Goal: Information Seeking & Learning: Learn about a topic

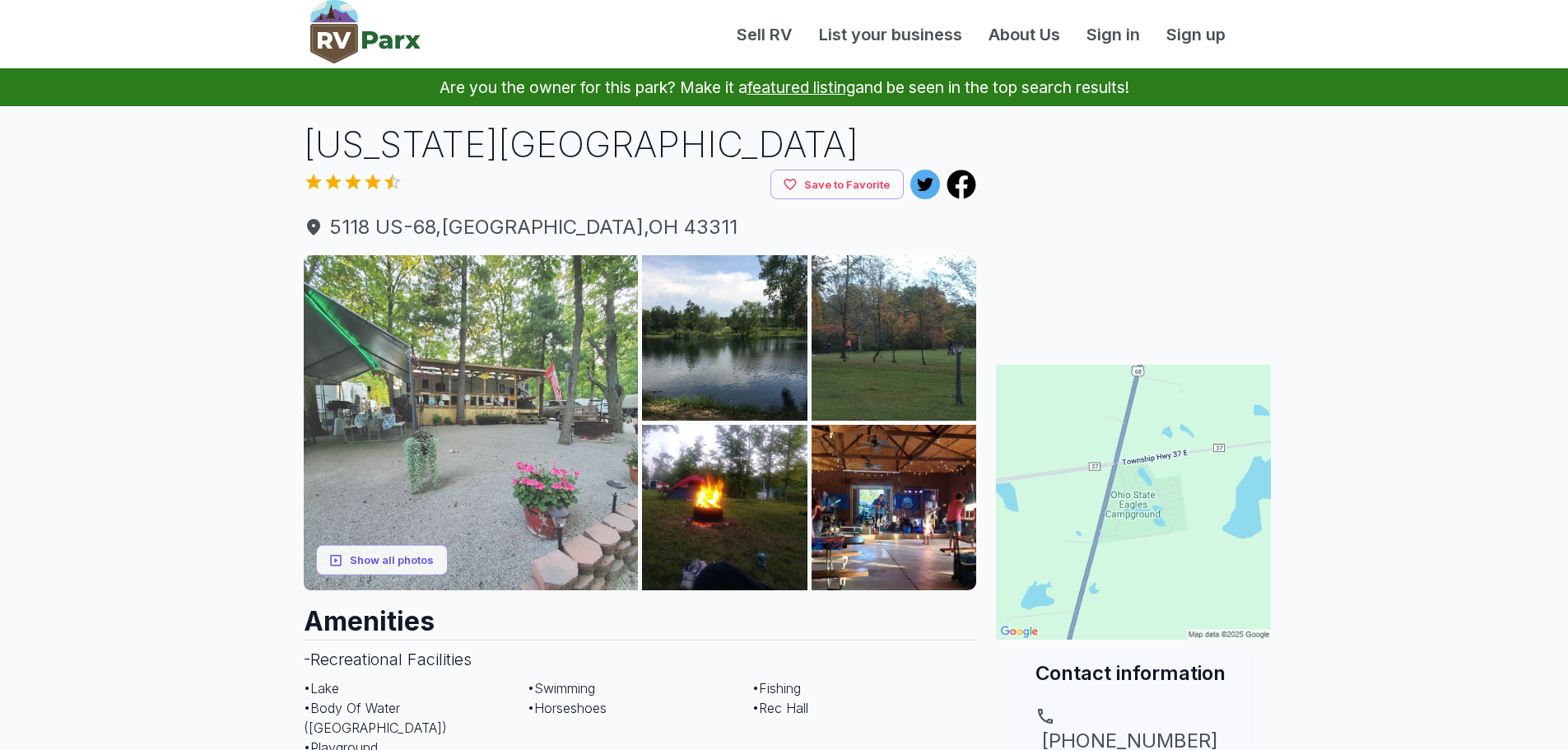
click at [542, 338] on img at bounding box center [470, 422] width 335 height 335
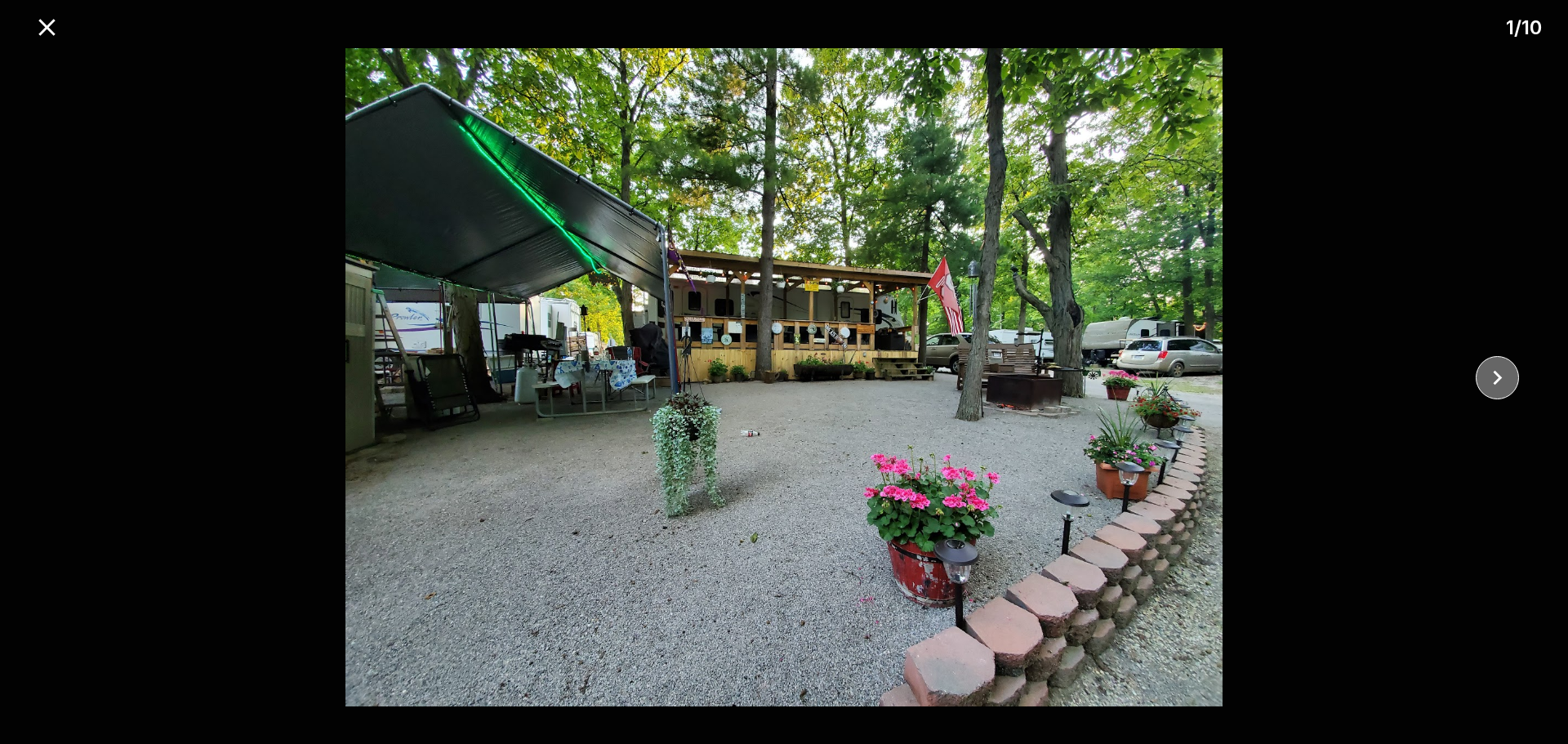
click at [1498, 382] on icon "close" at bounding box center [1497, 377] width 28 height 28
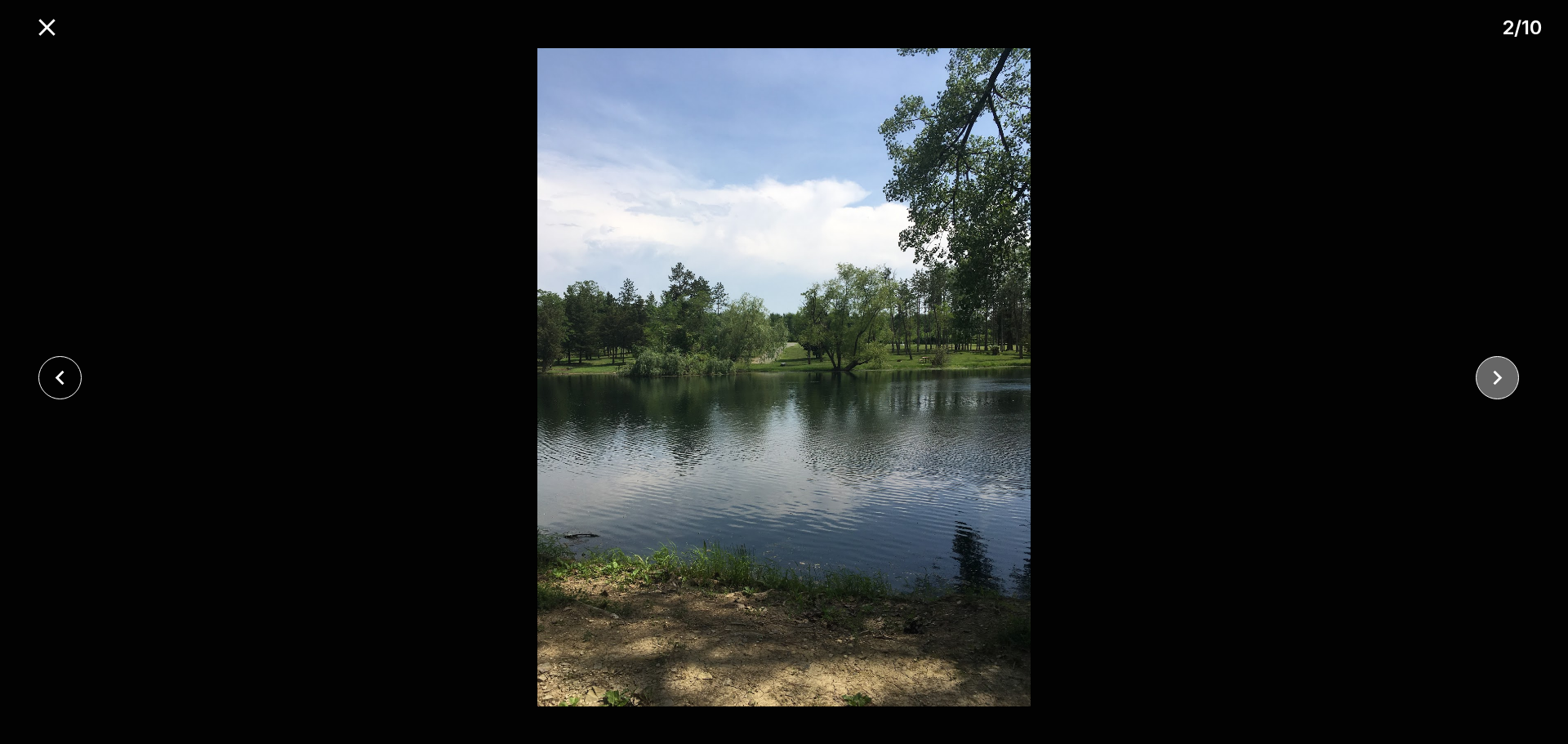
click at [1498, 382] on icon "close" at bounding box center [1497, 377] width 28 height 28
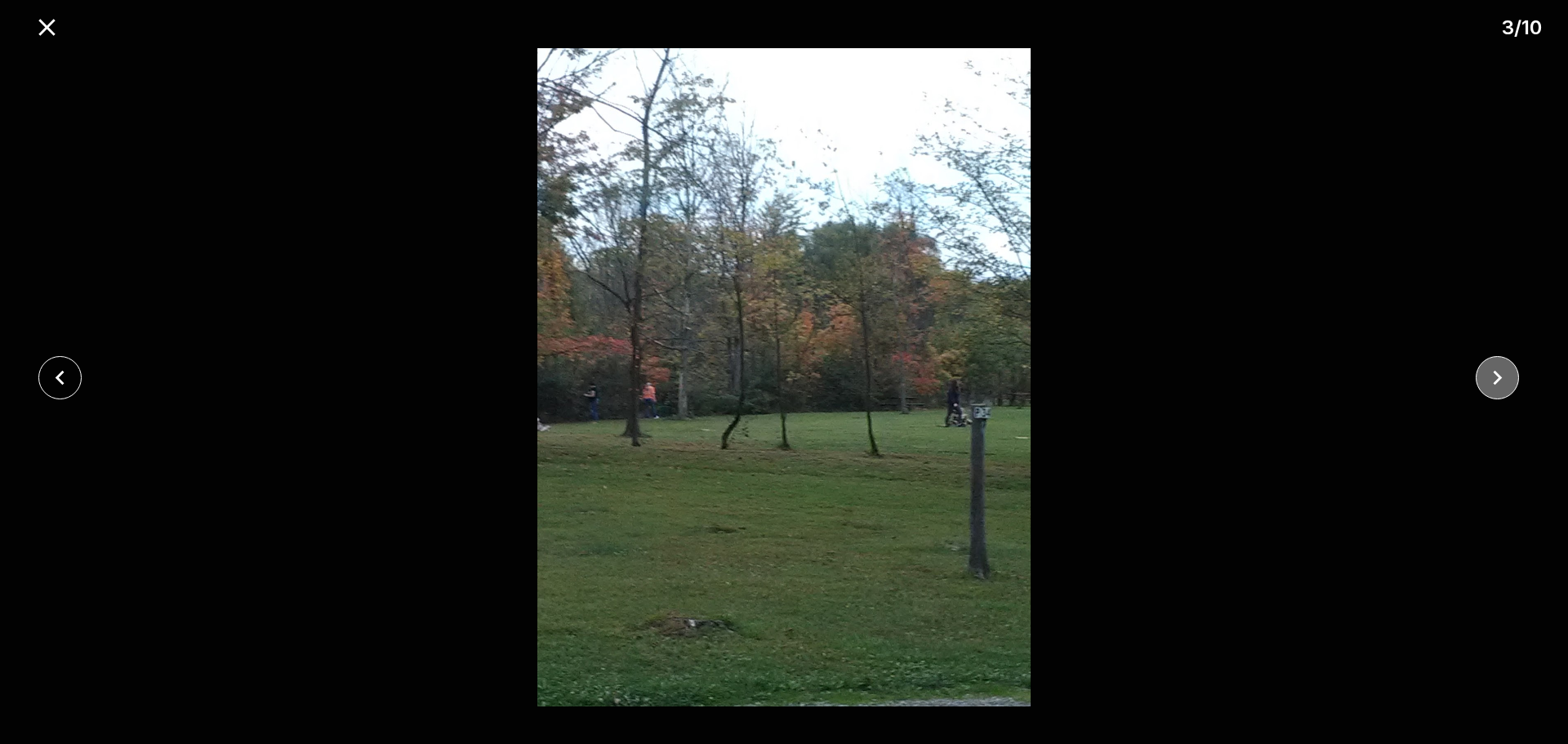
click at [1498, 382] on icon "close" at bounding box center [1497, 377] width 28 height 28
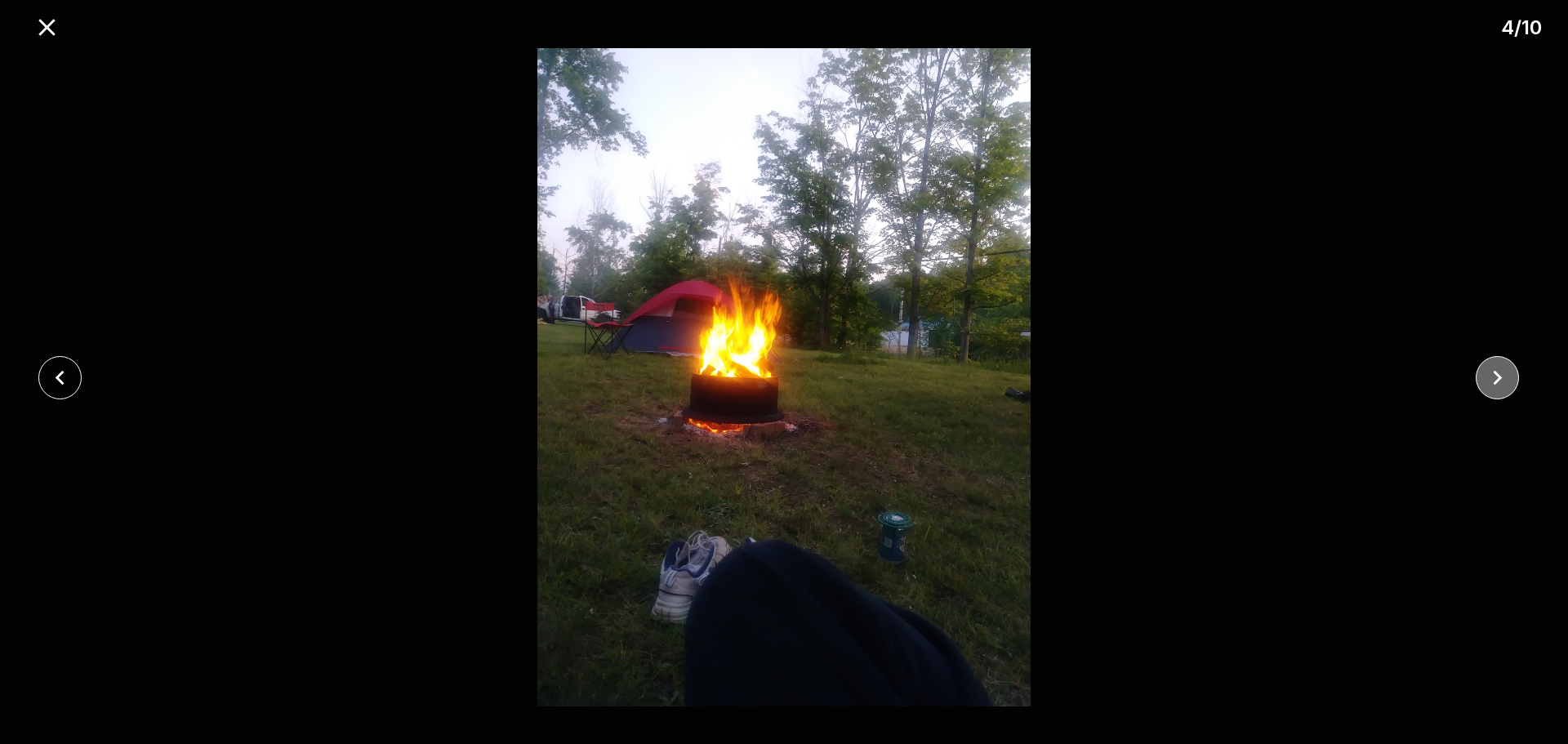
click at [1498, 382] on icon "close" at bounding box center [1497, 377] width 28 height 28
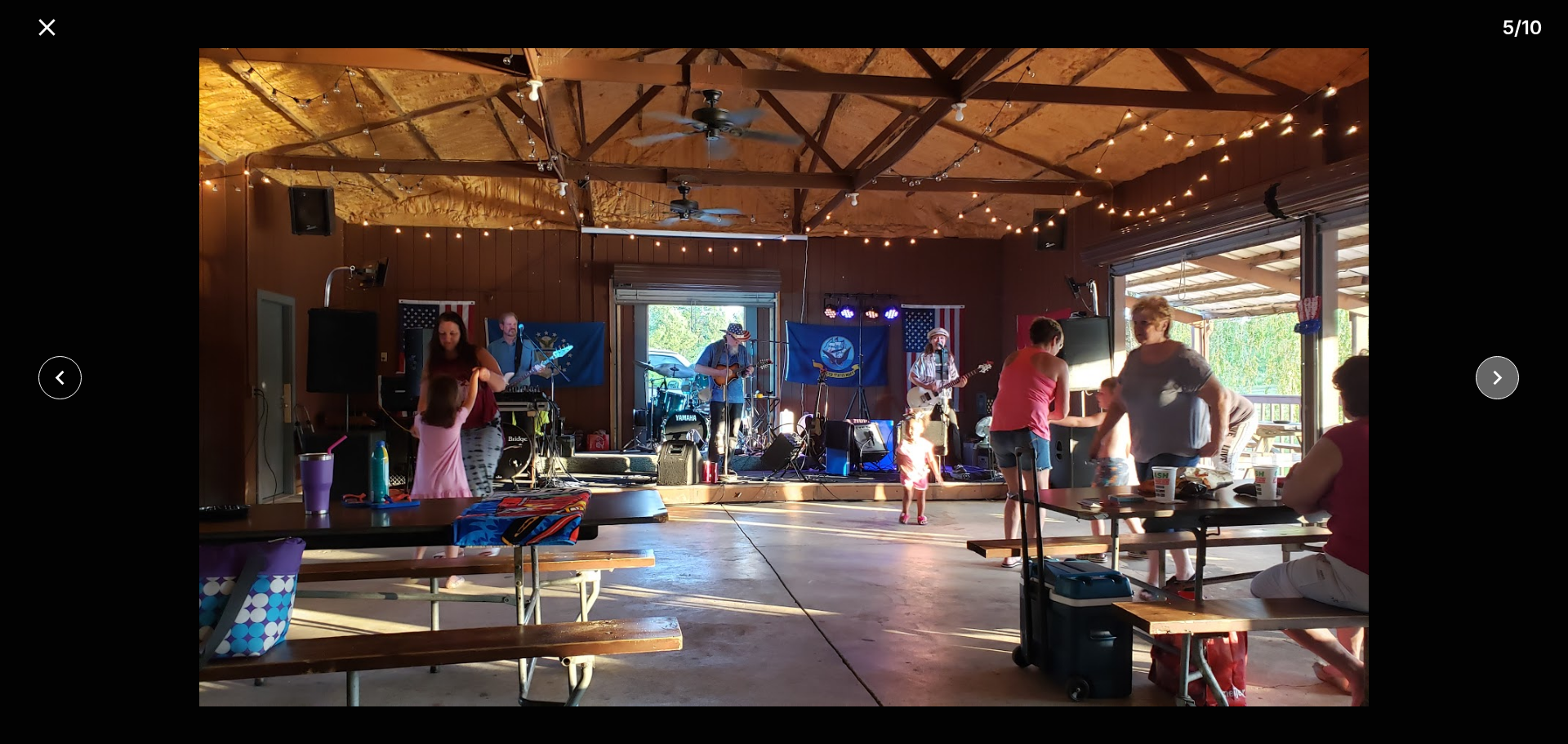
click at [1498, 382] on icon "close" at bounding box center [1497, 377] width 28 height 28
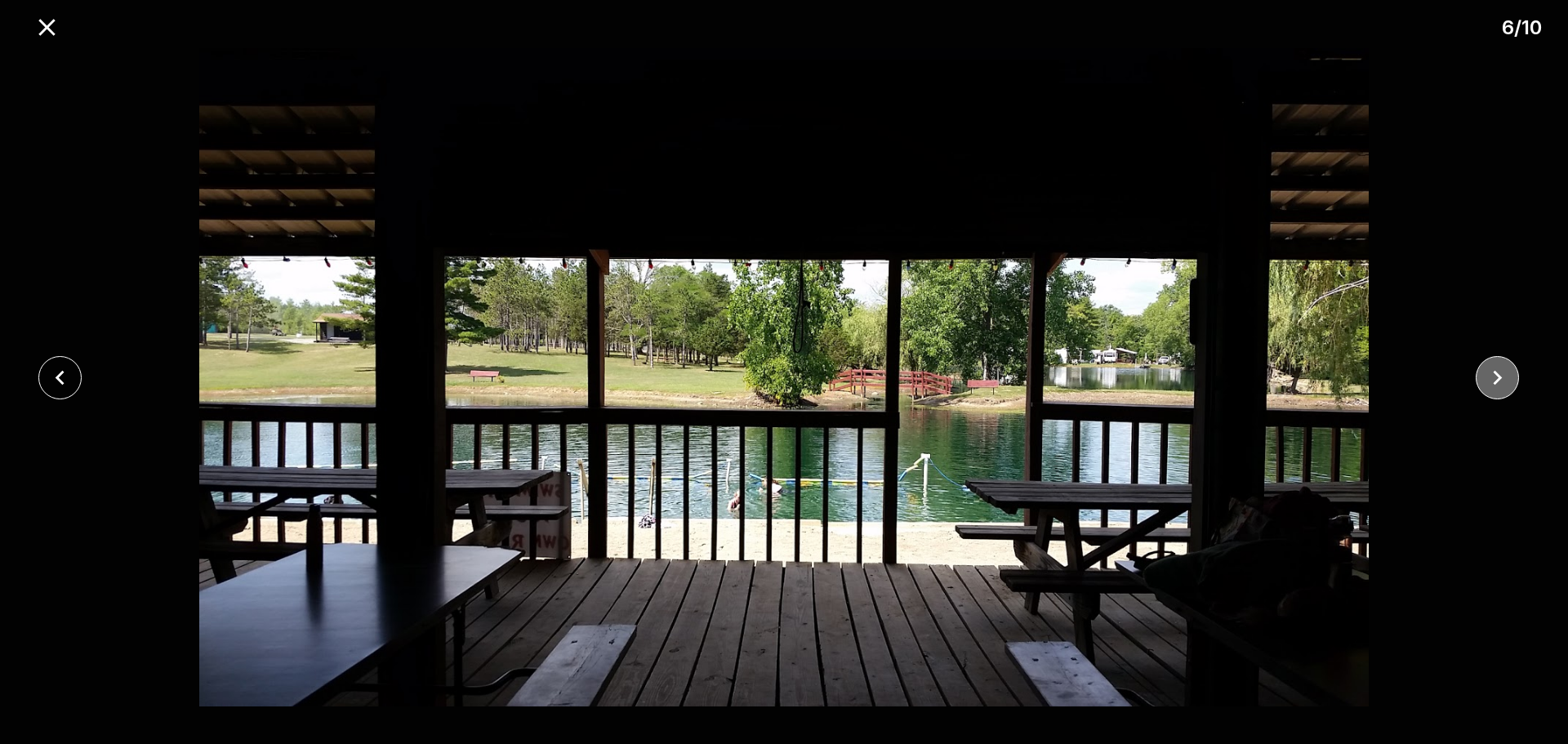
click at [1498, 382] on icon "close" at bounding box center [1497, 377] width 28 height 28
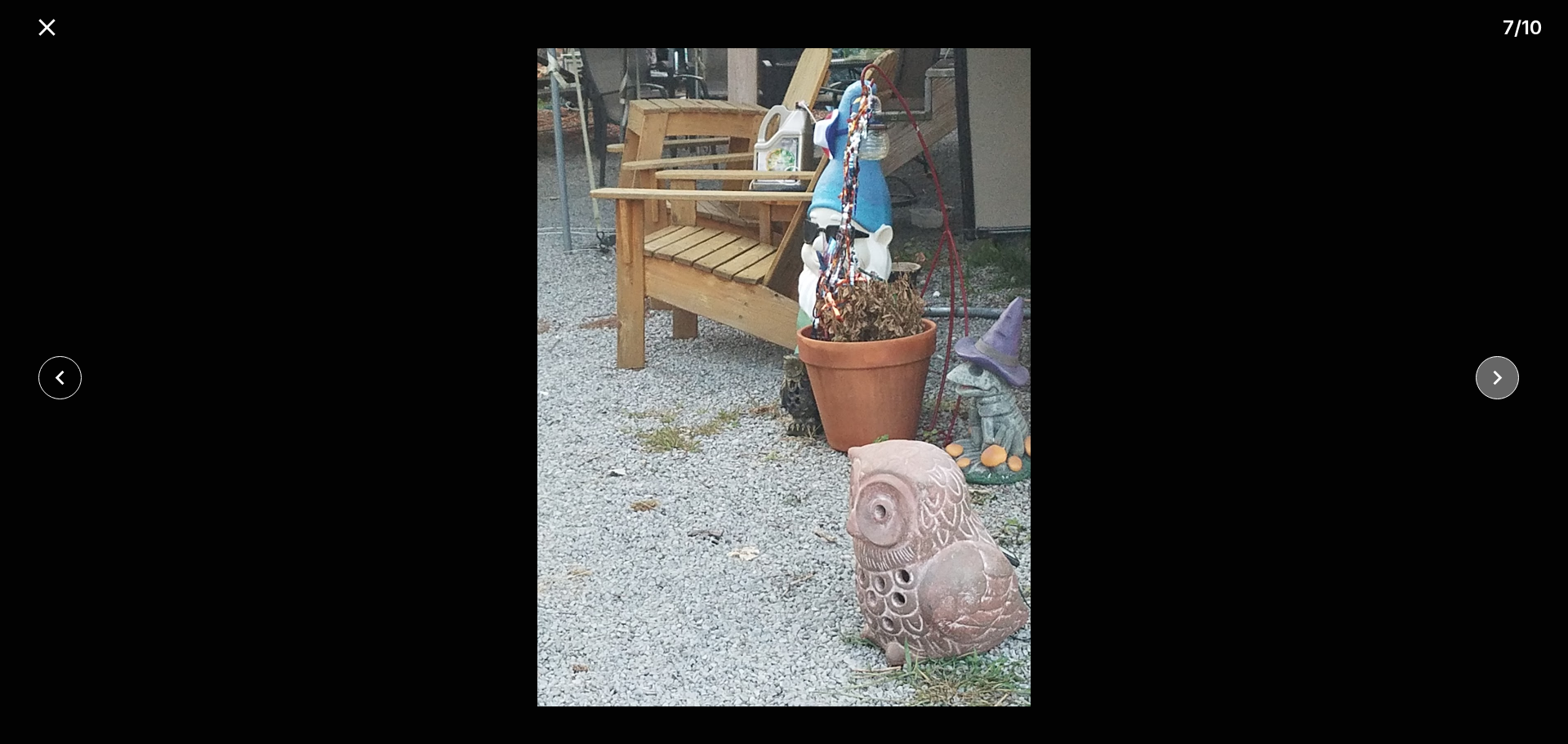
click at [1498, 382] on icon "close" at bounding box center [1497, 377] width 28 height 28
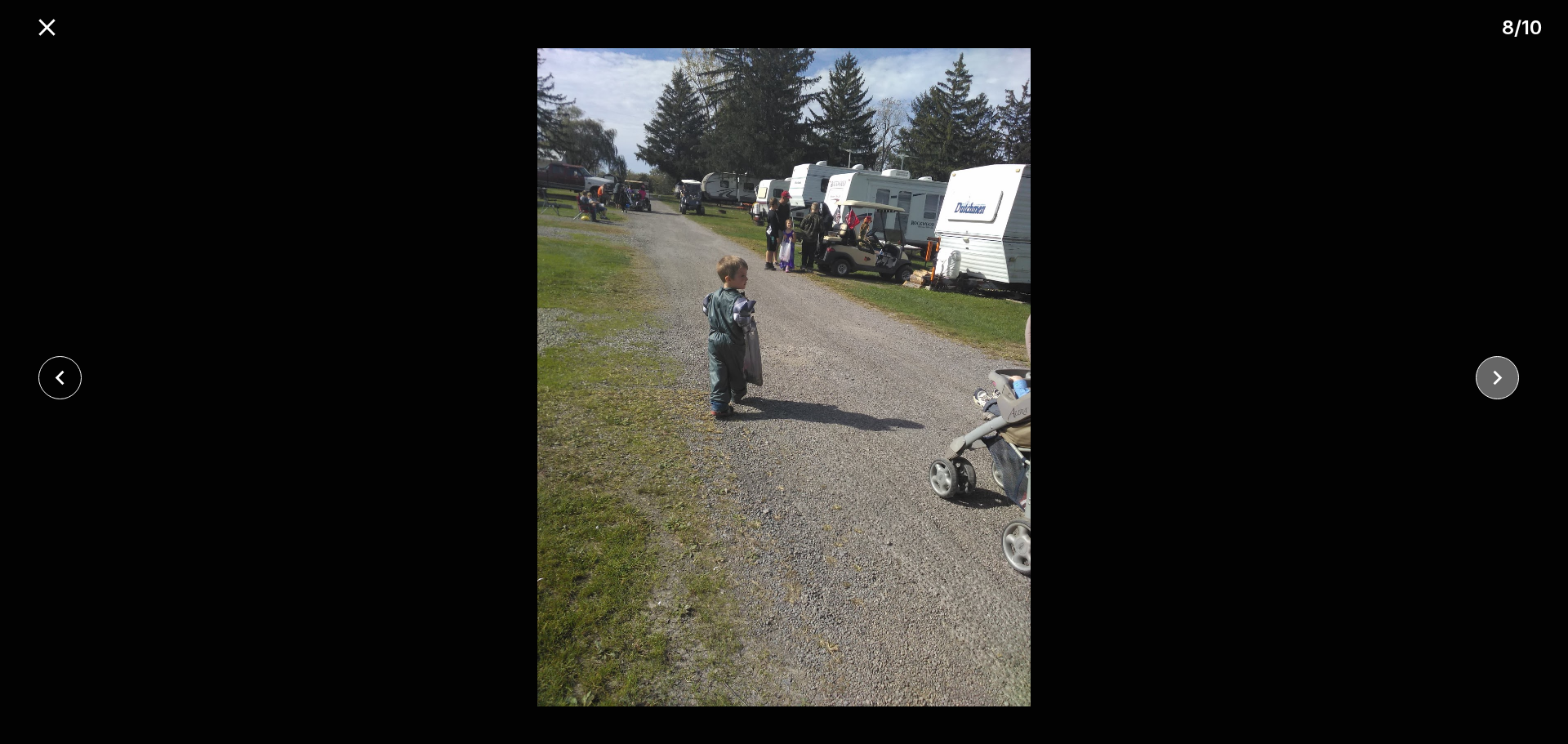
click at [1498, 382] on icon "close" at bounding box center [1497, 377] width 28 height 28
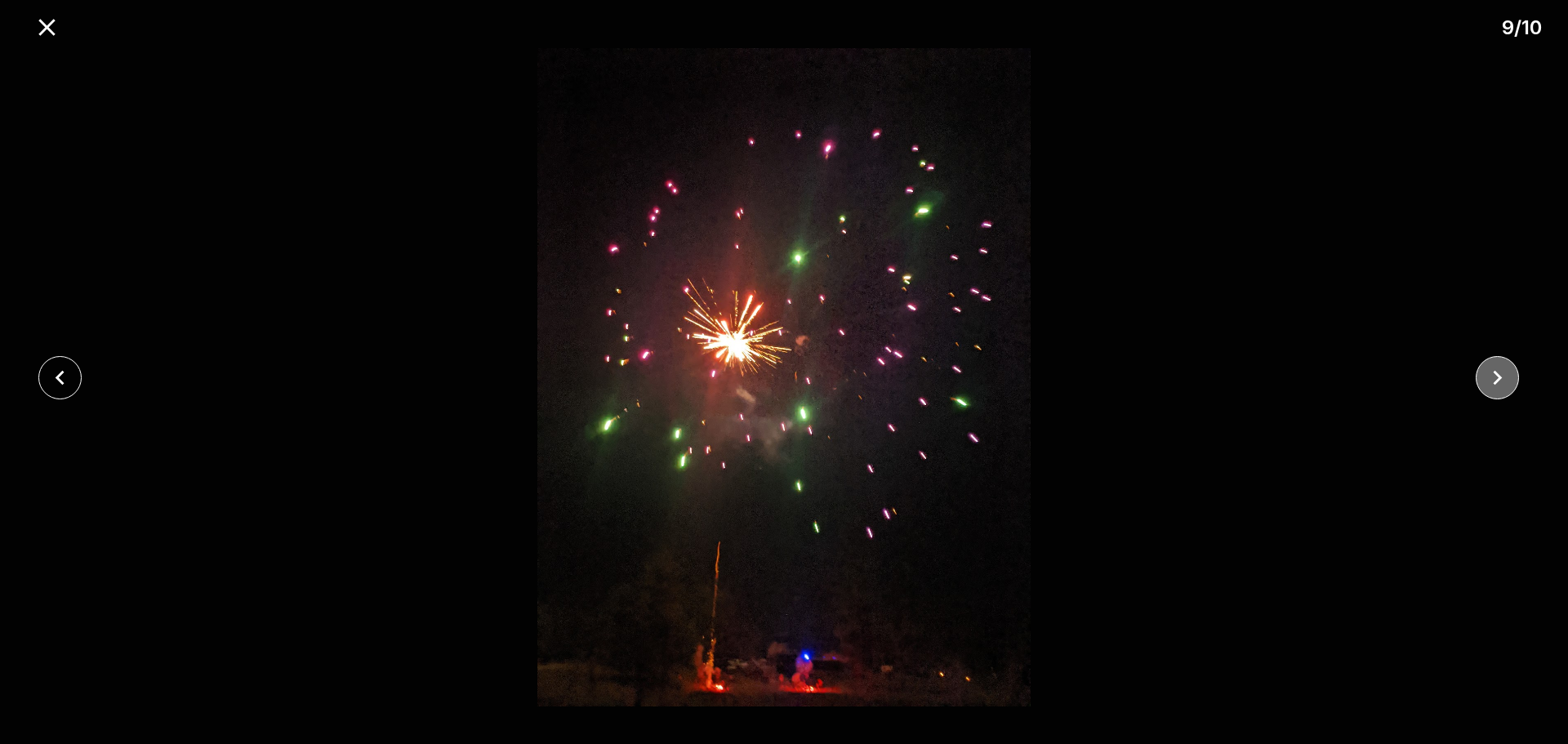
click at [1498, 382] on icon "close" at bounding box center [1497, 377] width 28 height 28
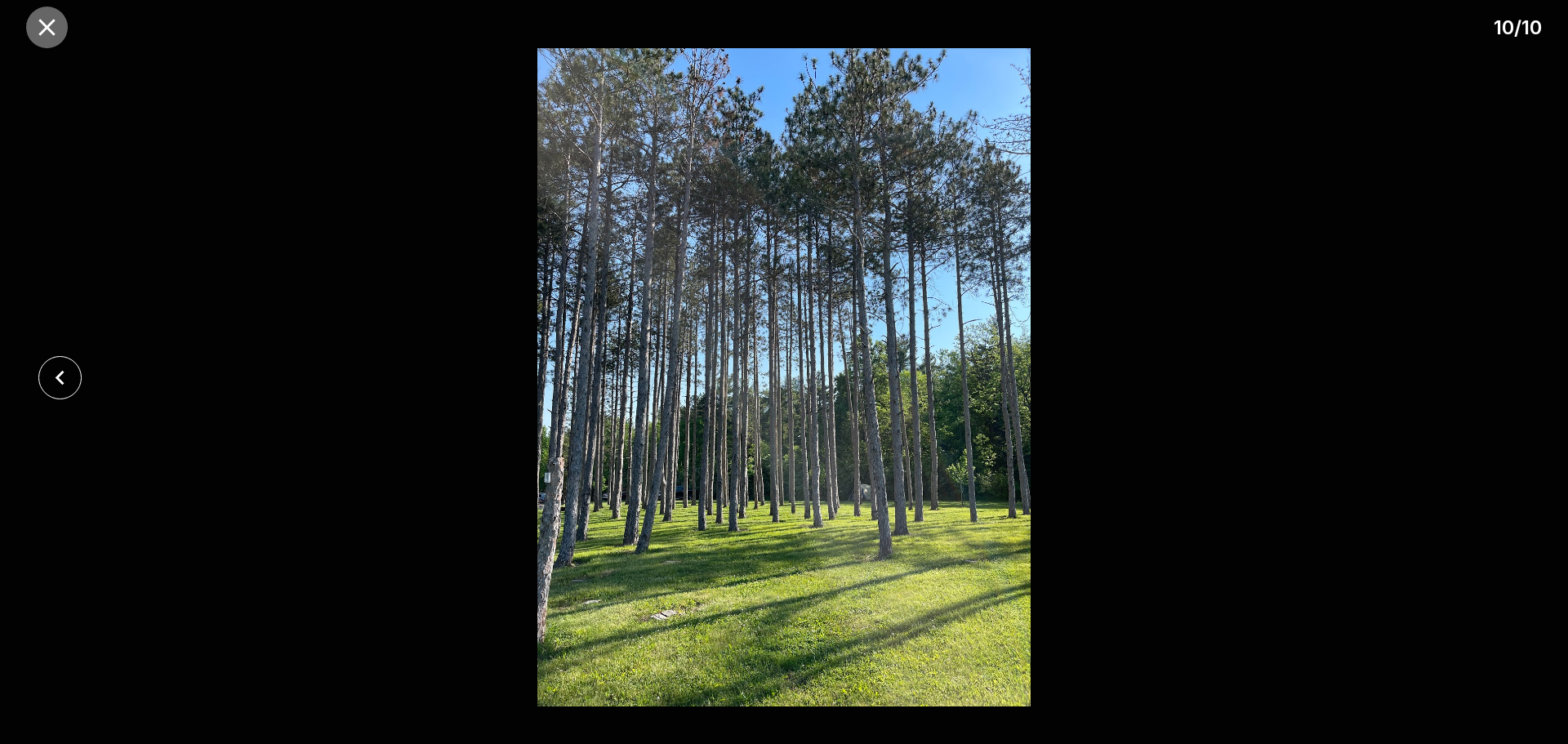
click at [50, 23] on icon "close" at bounding box center [46, 26] width 16 height 16
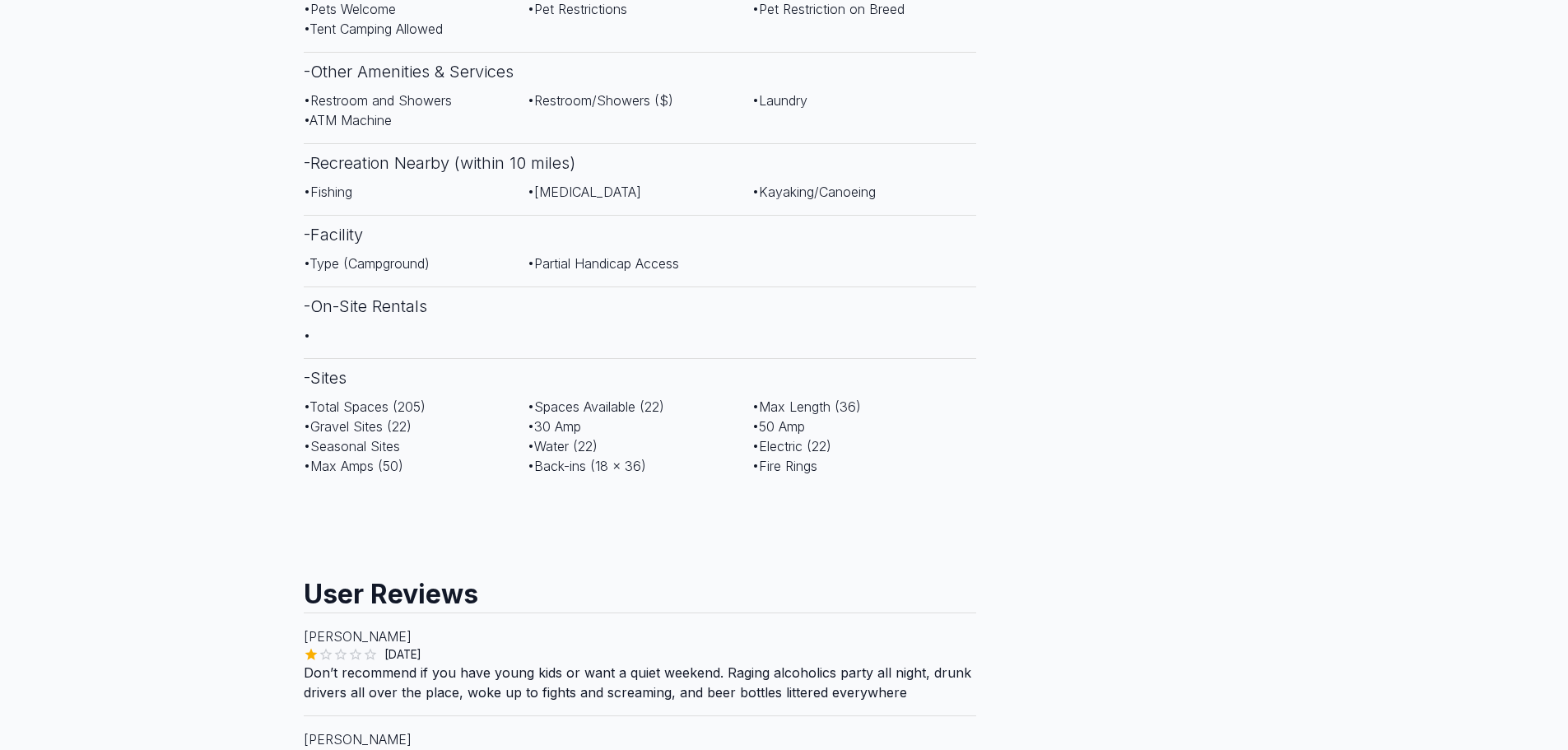
scroll to position [823, 0]
